Goal: Information Seeking & Learning: Check status

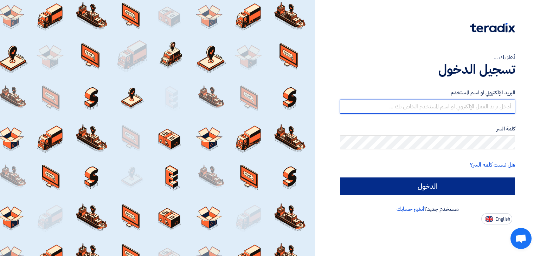
type input "[EMAIL_ADDRESS][DOMAIN_NAME]"
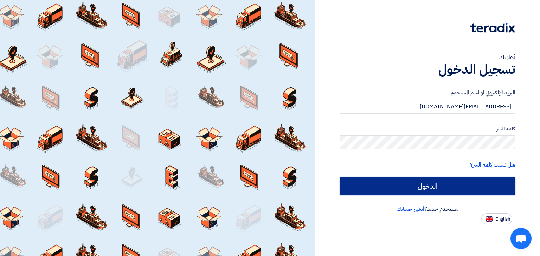
click at [433, 183] on input "الدخول" at bounding box center [427, 187] width 175 height 18
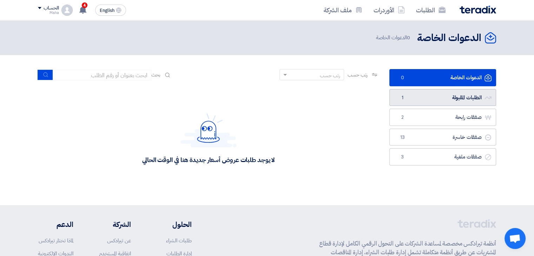
click at [422, 99] on link "الطلبات المقبولة الطلبات المقبولة 1" at bounding box center [443, 97] width 107 height 17
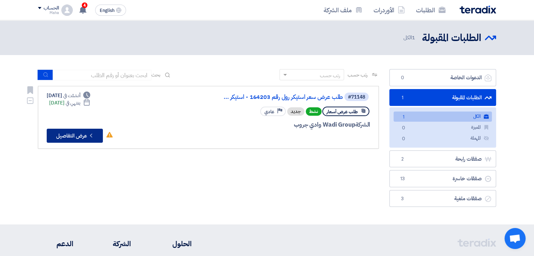
click at [77, 137] on button "Check details عرض التفاصيل" at bounding box center [75, 136] width 56 height 14
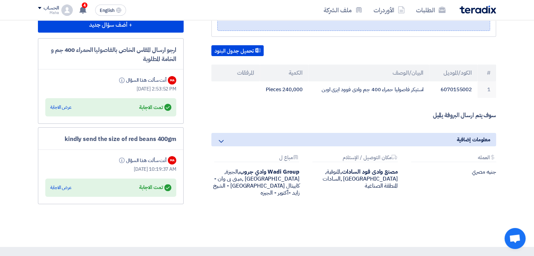
scroll to position [211, 0]
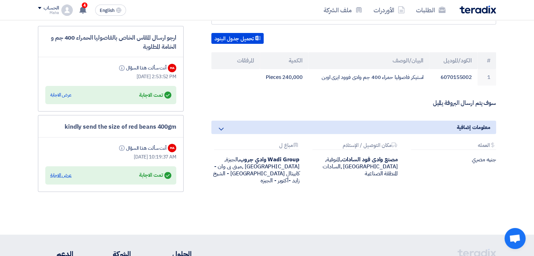
click at [60, 176] on div "عرض الاجابة" at bounding box center [60, 175] width 21 height 7
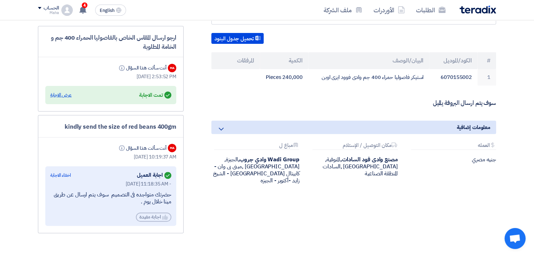
click at [65, 92] on div "عرض الاجابة" at bounding box center [60, 95] width 21 height 7
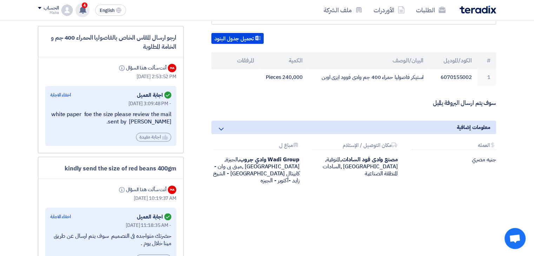
click at [79, 10] on div "4 تعديل جديد خاص بطلب شراء "طلب عرض سعر استيكر رول رقم 164203 - استيكر فاصوليا …" at bounding box center [83, 10] width 14 height 14
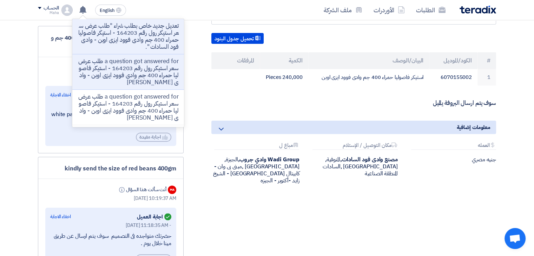
click at [222, 182] on div "طلب عرض سعر استيكر رول رقم 164203 - استيكر فاصوليا حمراء 400 جم وادى فوود ايزى …" at bounding box center [345, 96] width 313 height 365
